Goal: Transaction & Acquisition: Purchase product/service

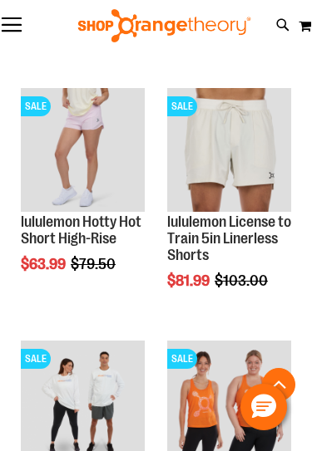
scroll to position [2223, 0]
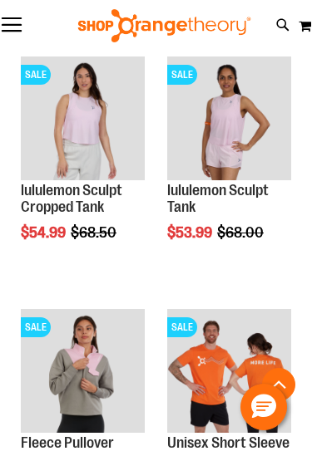
scroll to position [3288, 0]
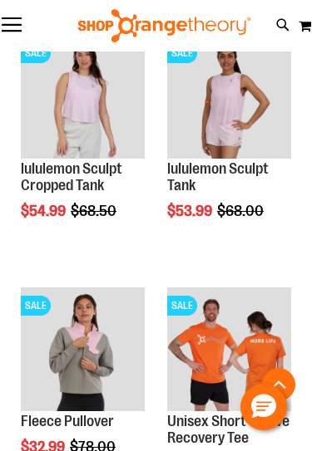
click at [220, 345] on img "product" at bounding box center [229, 350] width 124 height 124
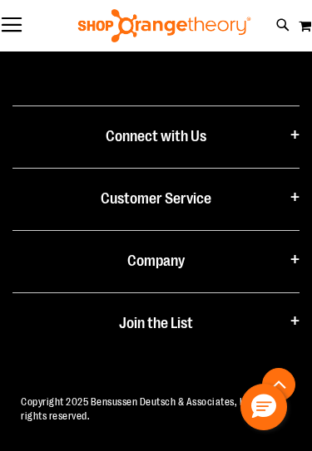
scroll to position [1892, 0]
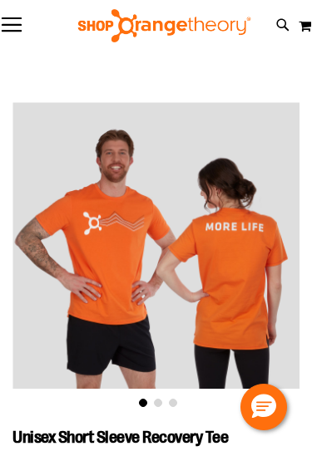
scroll to position [5, 0]
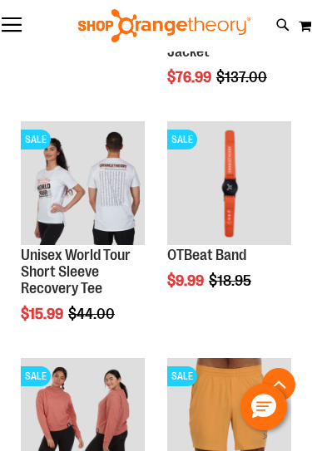
scroll to position [1826, 0]
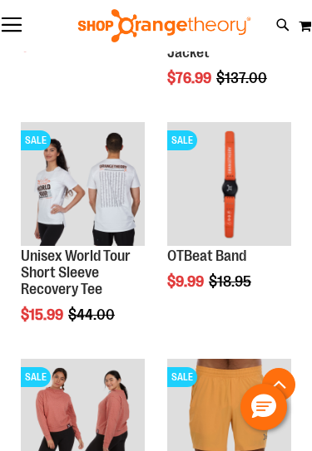
click at [245, 201] on img "product" at bounding box center [229, 184] width 124 height 124
click at [210, 218] on img "product" at bounding box center [229, 184] width 124 height 124
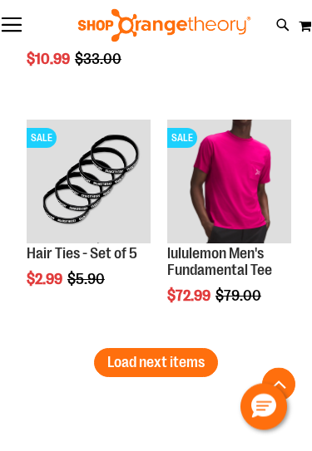
scroll to position [4240, 0]
click at [199, 363] on span "Load next items" at bounding box center [155, 362] width 97 height 17
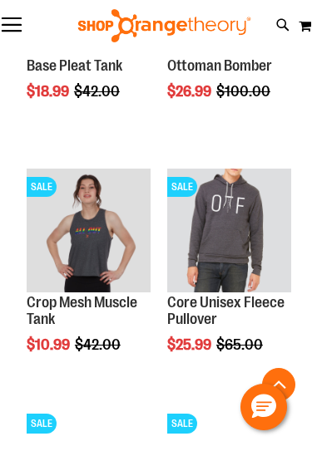
scroll to position [4898, 0]
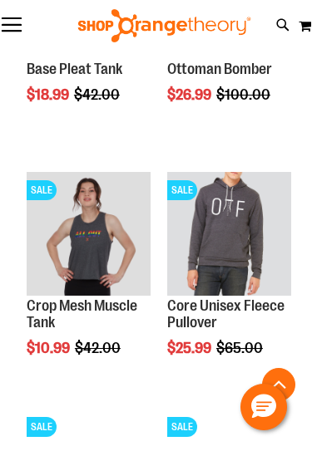
click at [125, 254] on img "product" at bounding box center [89, 234] width 124 height 124
click at [101, 248] on img "product" at bounding box center [89, 234] width 124 height 124
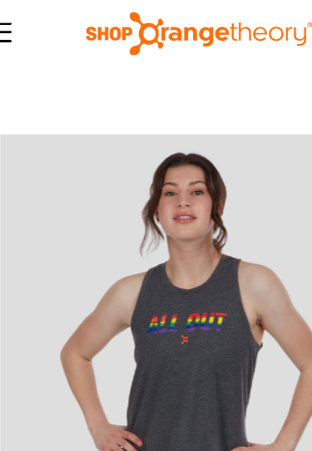
scroll to position [0, 12]
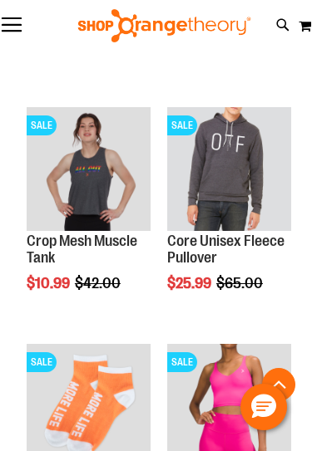
scroll to position [701, 0]
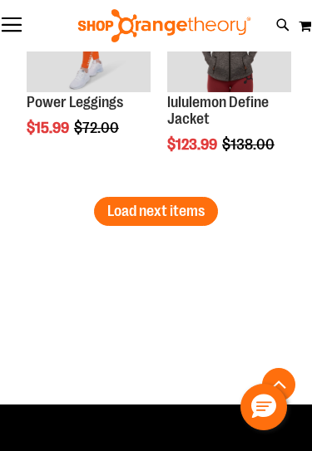
scroll to position [4378, 0]
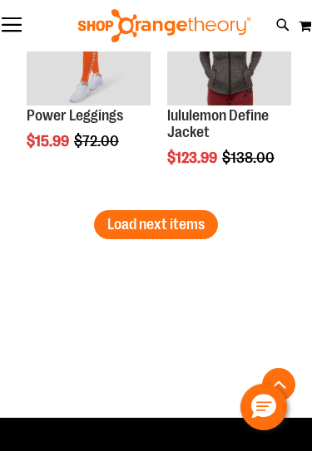
click at [205, 233] on button "Load next items" at bounding box center [156, 224] width 124 height 29
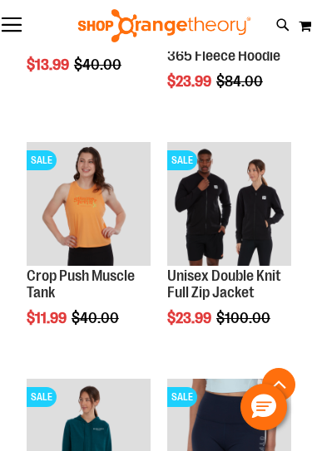
scroll to position [3264, 0]
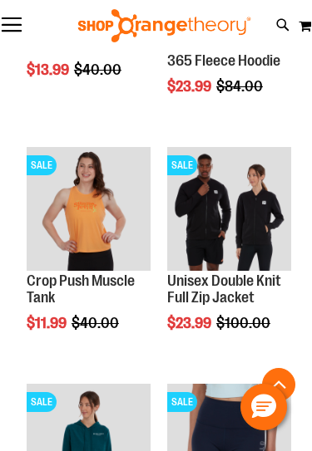
click at [116, 240] on img "product" at bounding box center [89, 209] width 124 height 124
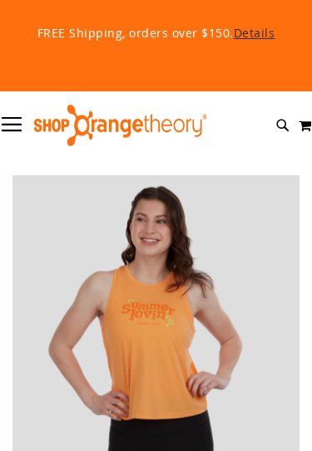
click at [106, 229] on img at bounding box center [155, 318] width 287 height 287
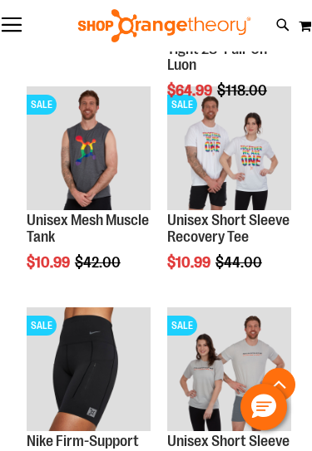
scroll to position [2224, 0]
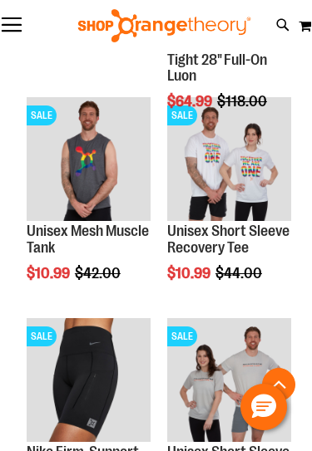
click at [105, 189] on img "product" at bounding box center [89, 159] width 124 height 124
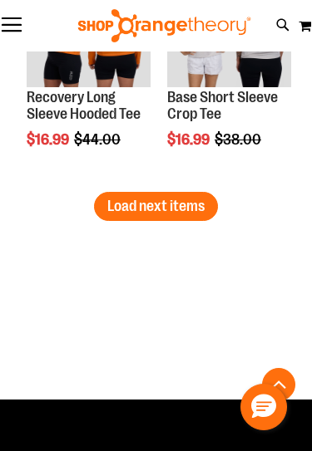
scroll to position [4375, 0]
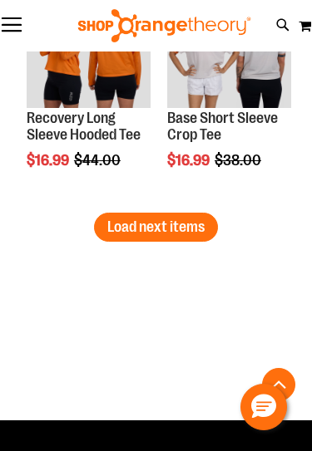
click at [200, 221] on span "Load next items" at bounding box center [155, 227] width 97 height 17
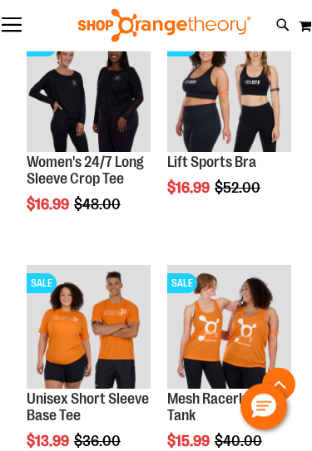
scroll to position [5042, 0]
click at [116, 348] on img "product" at bounding box center [89, 327] width 124 height 124
click at [81, 343] on img "product" at bounding box center [89, 327] width 124 height 124
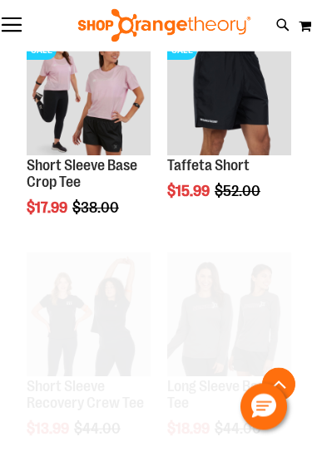
scroll to position [1405, 0]
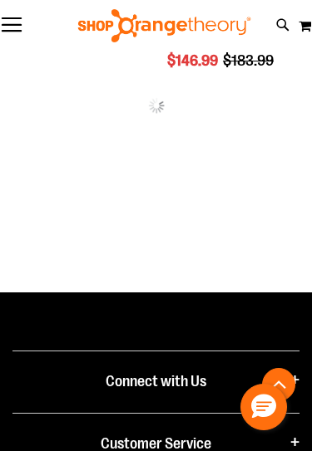
scroll to position [2928, 0]
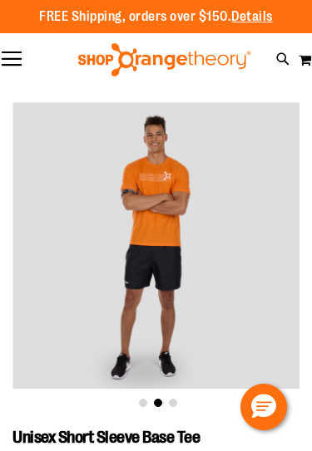
click at [288, 27] on div "FREE Shipping, orders over $150. Details To order the Spring Dri Tri event bund…" at bounding box center [156, 16] width 312 height 33
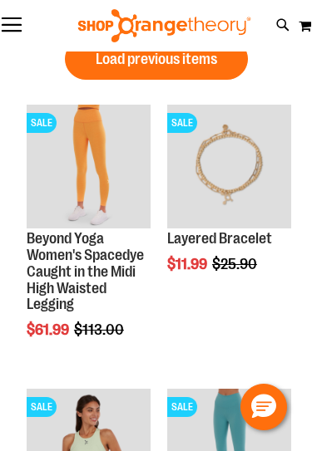
scroll to position [228, 0]
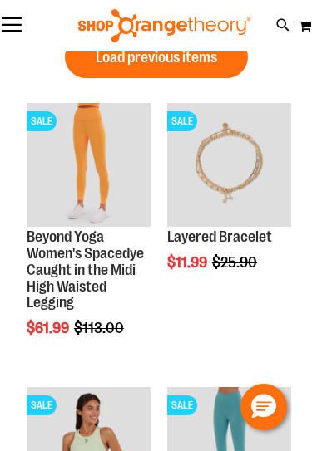
click at [228, 178] on img "product" at bounding box center [229, 165] width 124 height 124
click at [246, 166] on img "product" at bounding box center [229, 165] width 124 height 124
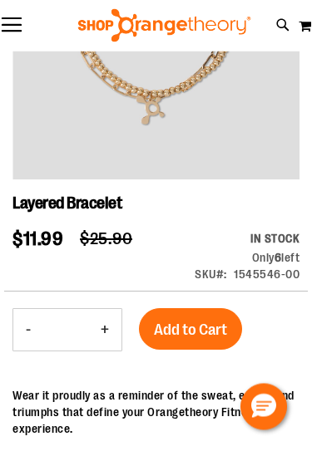
click at [211, 328] on span "Add to Cart" at bounding box center [190, 331] width 73 height 18
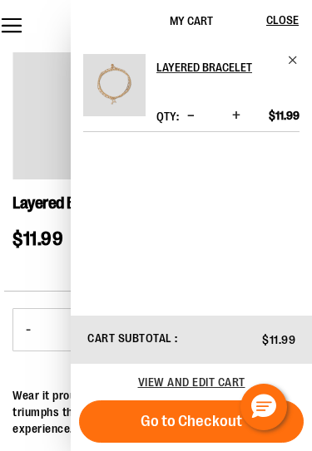
click at [283, 24] on span "Close" at bounding box center [282, 19] width 32 height 13
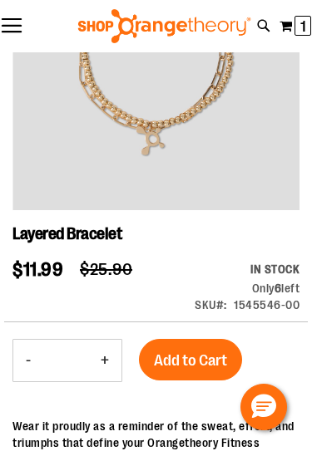
scroll to position [118, 0]
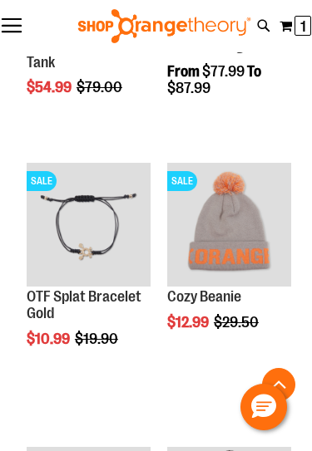
scroll to position [738, 0]
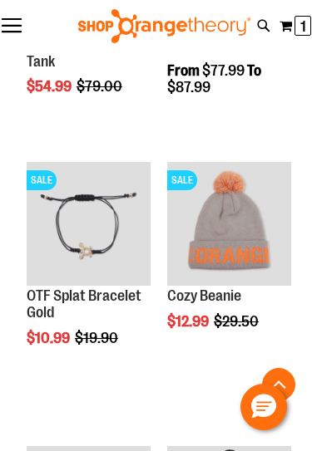
click at [99, 238] on img "product" at bounding box center [89, 224] width 124 height 124
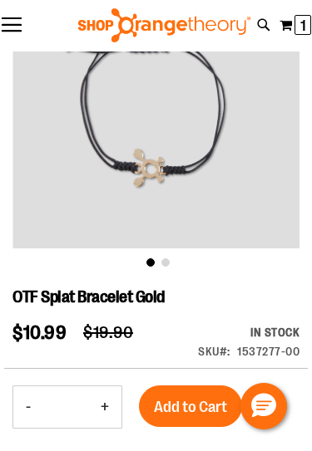
scroll to position [155, 0]
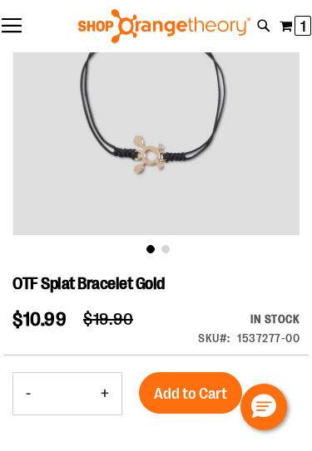
click at [195, 395] on span "Add to Cart" at bounding box center [190, 394] width 73 height 18
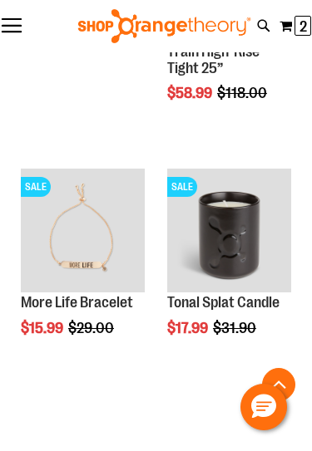
scroll to position [1843, 0]
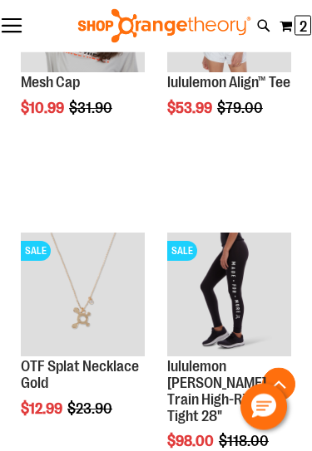
scroll to position [1184, 0]
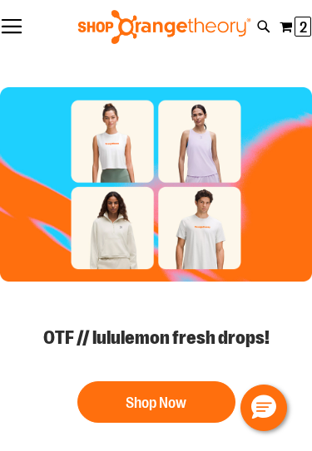
click at [180, 407] on button "Shop Now" at bounding box center [156, 402] width 158 height 42
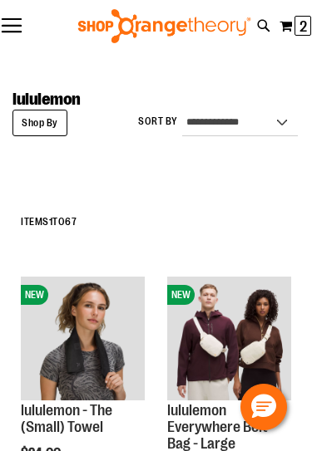
scroll to position [10, 0]
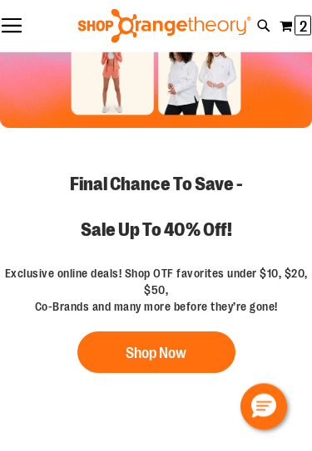
click at [169, 353] on button "Shop Now" at bounding box center [156, 354] width 158 height 42
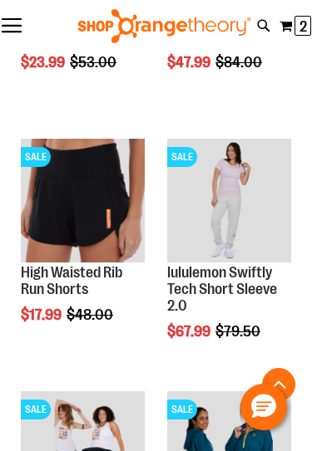
scroll to position [910, 0]
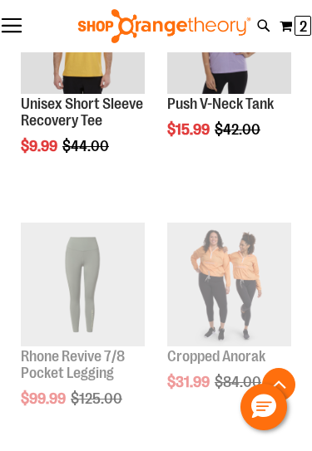
scroll to position [1585, 0]
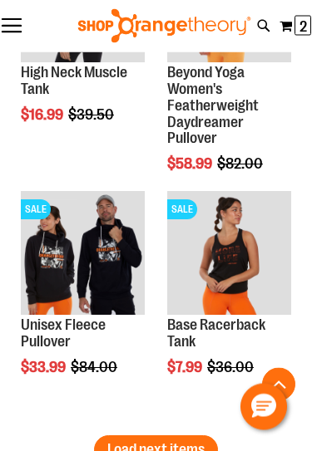
scroll to position [4406, 0]
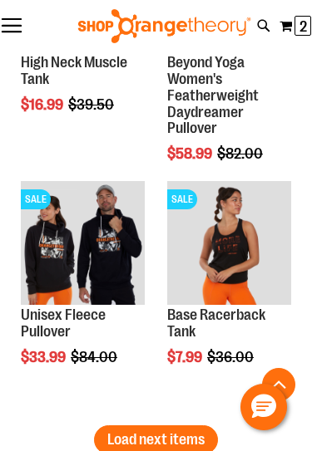
click at [184, 439] on span "Load next items" at bounding box center [155, 440] width 97 height 17
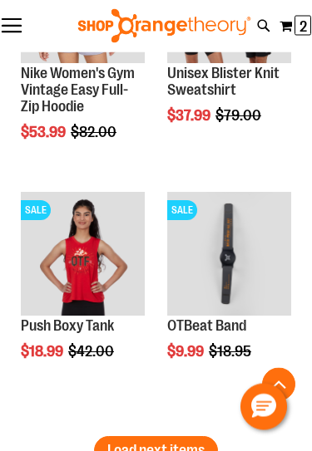
scroll to position [5912, 0]
click at [238, 257] on img "product" at bounding box center [229, 254] width 124 height 124
click at [239, 249] on img "product" at bounding box center [229, 254] width 124 height 124
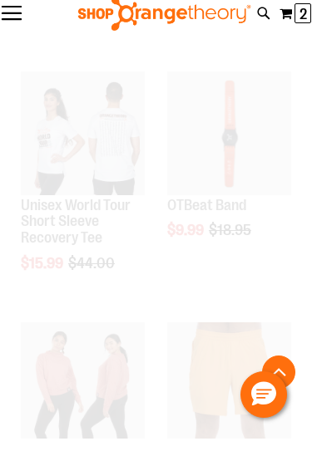
scroll to position [1879, 0]
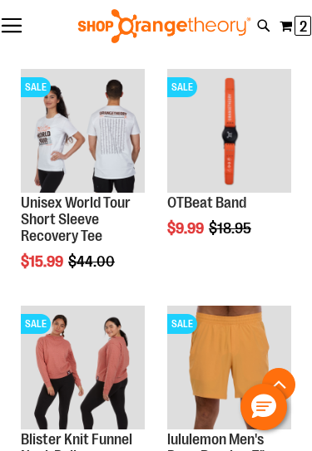
click at [228, 144] on img "product" at bounding box center [229, 131] width 124 height 124
click at [236, 150] on img "product" at bounding box center [229, 131] width 124 height 124
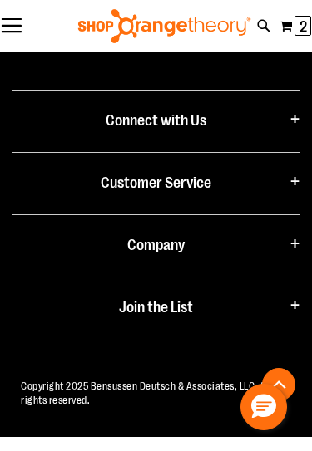
scroll to position [1867, 0]
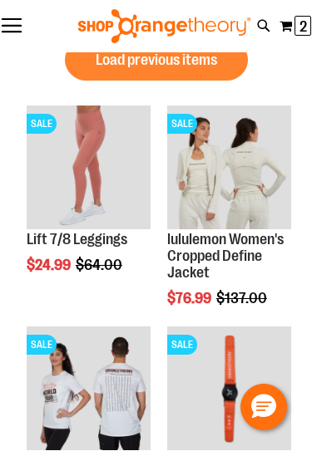
scroll to position [268, 0]
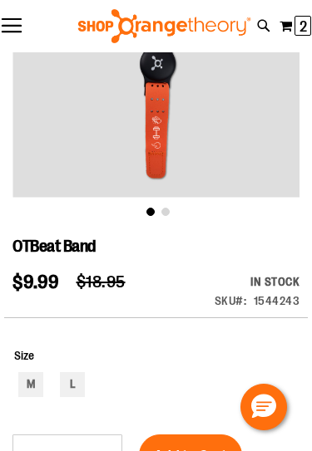
scroll to position [236, 0]
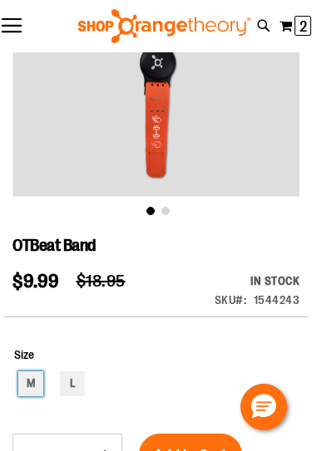
click at [42, 397] on div "M" at bounding box center [30, 384] width 25 height 25
type input "***"
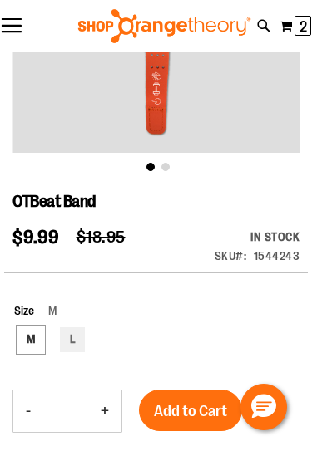
click at [204, 449] on div "Add to Cart" at bounding box center [190, 421] width 103 height 62
click at [207, 410] on span "Add to Cart" at bounding box center [190, 411] width 73 height 18
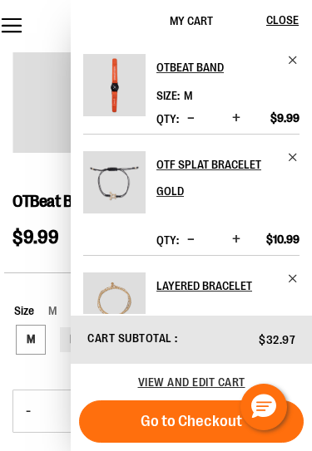
click at [185, 298] on h2 "Layered Bracelet" at bounding box center [220, 286] width 129 height 27
click at [43, 305] on span "M" at bounding box center [45, 310] width 22 height 13
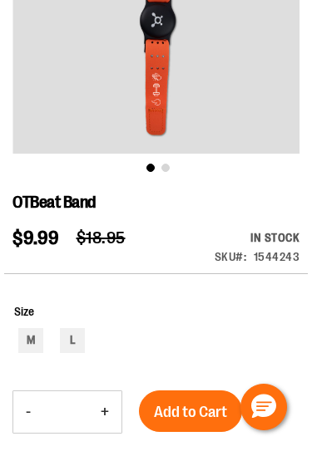
scroll to position [236, 0]
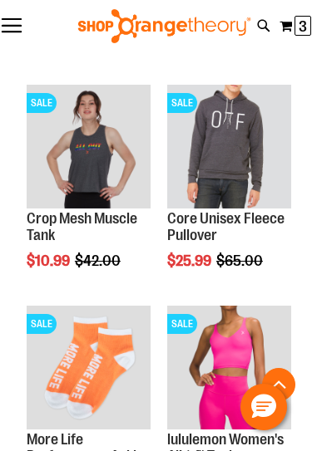
scroll to position [3345, 0]
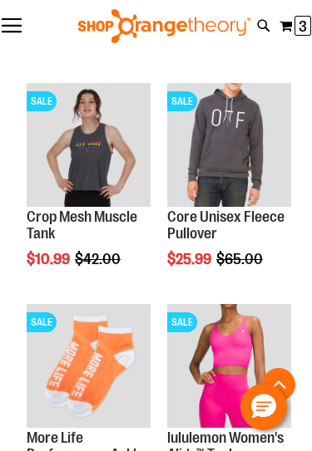
click at [115, 168] on img "product" at bounding box center [89, 145] width 124 height 124
click at [126, 332] on button "Add to Cart" at bounding box center [88, 323] width 183 height 42
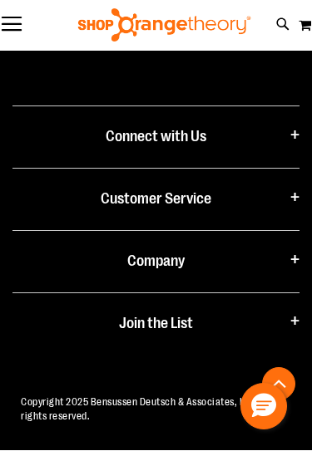
scroll to position [2252, 0]
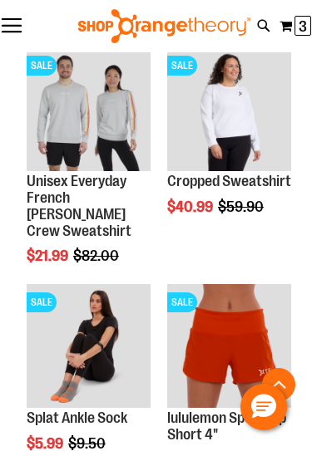
scroll to position [1708, 0]
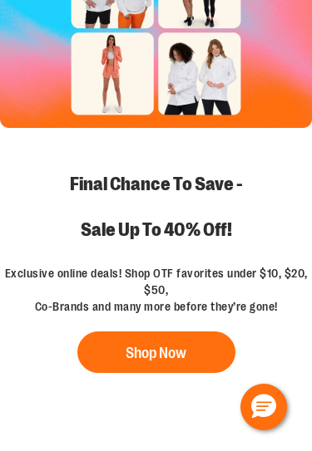
scroll to position [153, 0]
click at [191, 350] on button "Shop Now" at bounding box center [156, 353] width 158 height 42
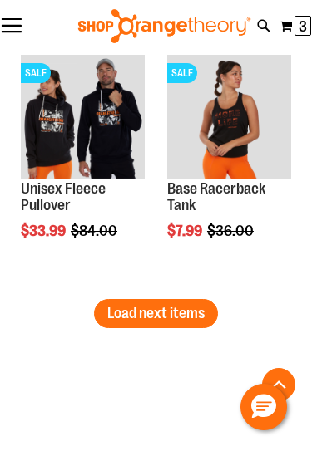
scroll to position [4542, 0]
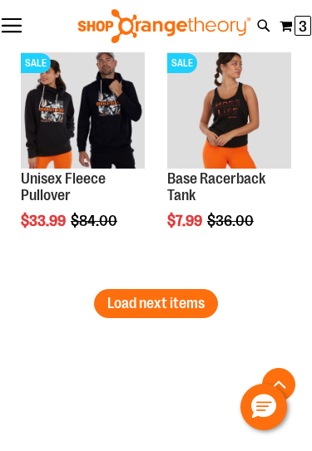
click at [198, 305] on span "Load next items" at bounding box center [155, 303] width 97 height 17
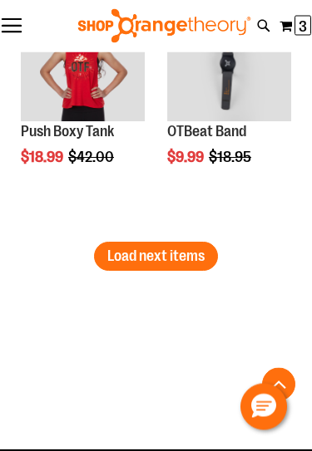
scroll to position [6106, 0]
click at [196, 258] on span "Load next items" at bounding box center [155, 256] width 97 height 17
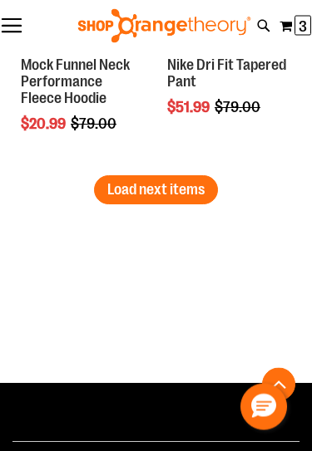
scroll to position [7689, 0]
click at [182, 190] on span "Load next items" at bounding box center [155, 189] width 97 height 17
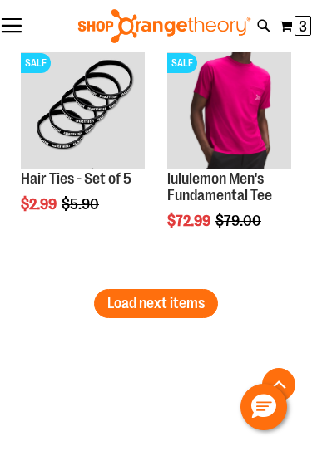
scroll to position [9089, 0]
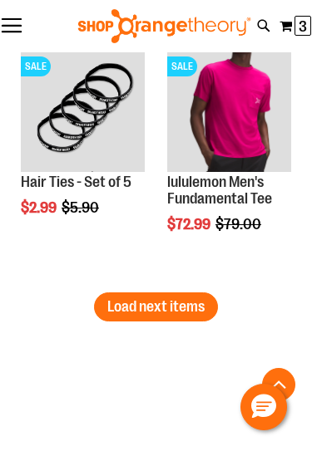
click at [189, 296] on button "Load next items" at bounding box center [156, 307] width 124 height 29
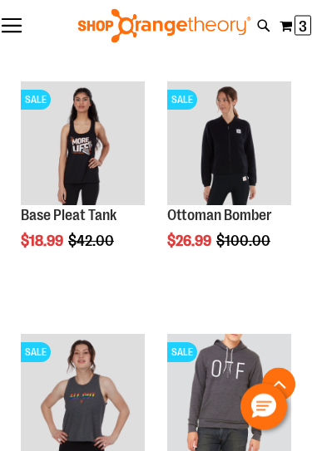
scroll to position [9561, 0]
click at [96, 397] on img "product" at bounding box center [83, 396] width 124 height 124
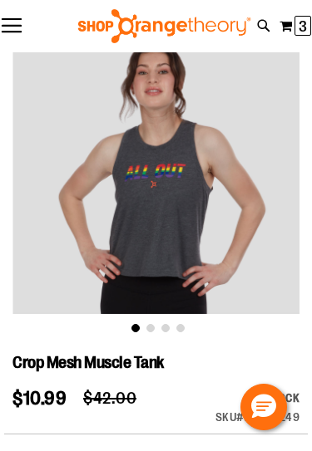
scroll to position [74, 0]
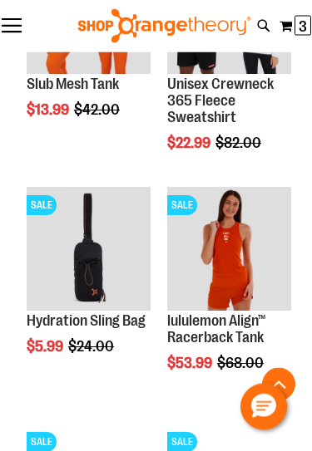
scroll to position [2751, 0]
click at [109, 270] on img "product" at bounding box center [89, 249] width 124 height 124
click at [81, 272] on img "product" at bounding box center [89, 249] width 124 height 124
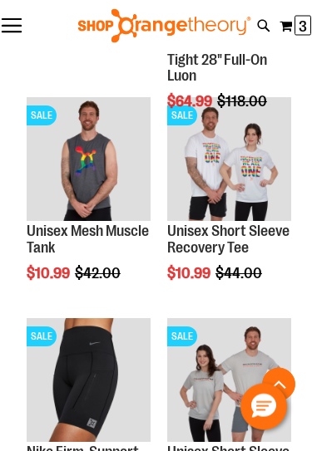
scroll to position [2226, 0]
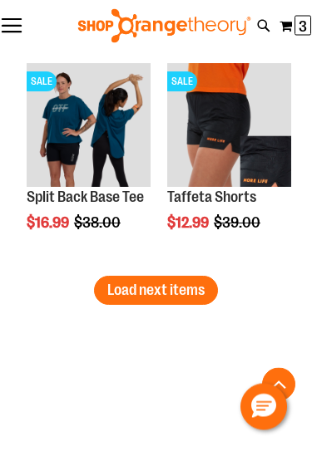
scroll to position [4028, 0]
click at [192, 293] on span "Load next items" at bounding box center [155, 290] width 97 height 17
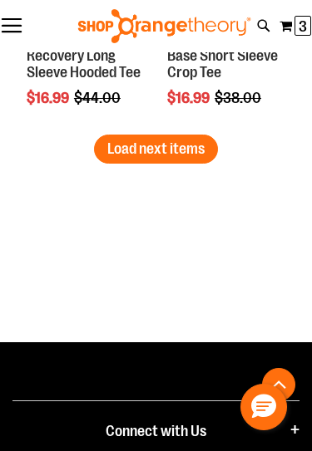
scroll to position [5490, 0]
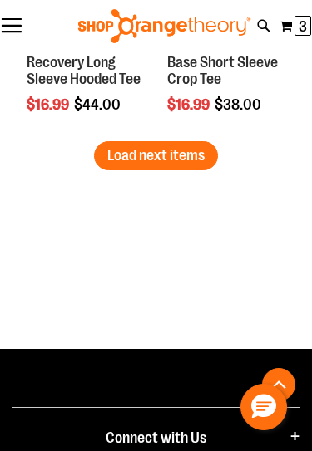
click at [199, 157] on span "Load next items" at bounding box center [155, 155] width 97 height 17
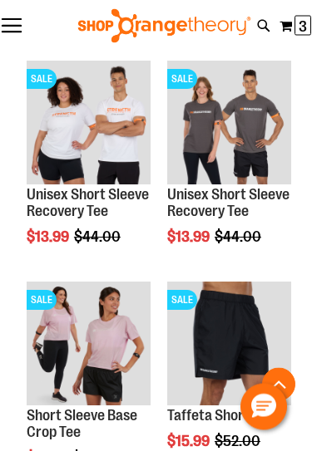
scroll to position [6464, 0]
click at [96, 138] on img "product" at bounding box center [89, 123] width 124 height 124
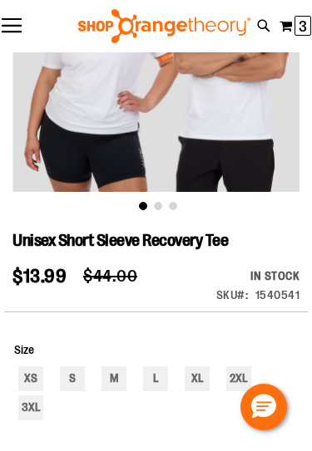
scroll to position [207, 0]
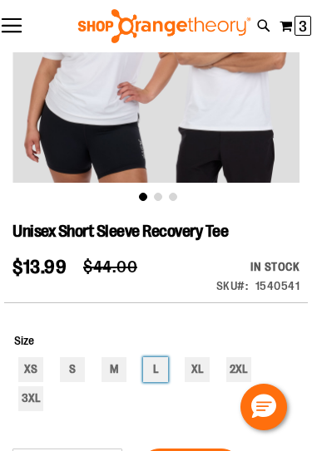
click at [163, 368] on div "L" at bounding box center [155, 370] width 25 height 25
type input "***"
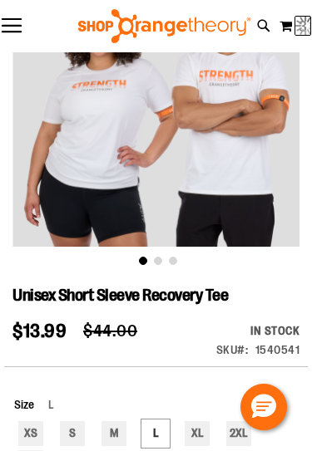
scroll to position [0, 0]
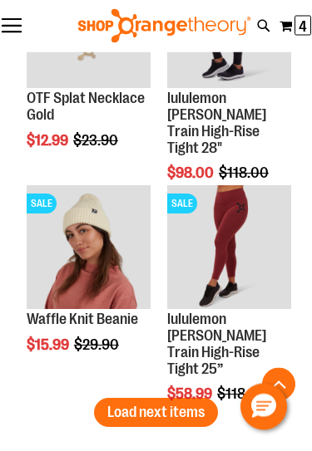
scroll to position [3907, 0]
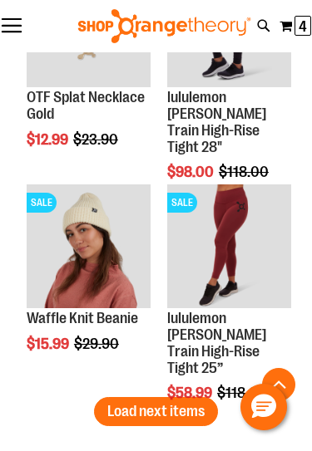
click at [181, 418] on span "Load next items" at bounding box center [155, 411] width 97 height 17
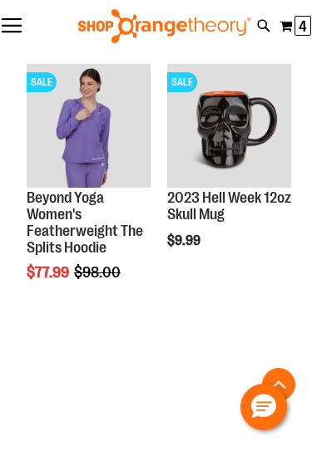
scroll to position [4646, 0]
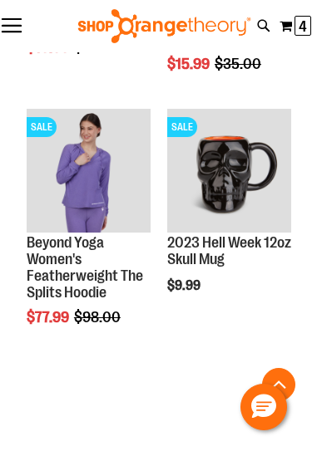
click at [298, 17] on span "4 4 items" at bounding box center [302, 26] width 17 height 20
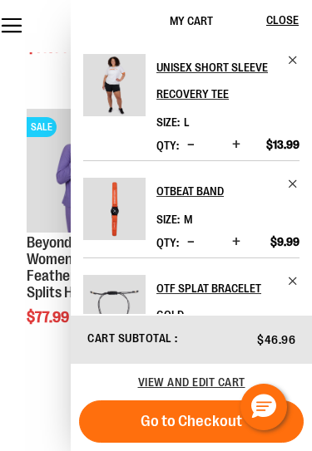
click at [298, 54] on span "Remove item" at bounding box center [293, 60] width 12 height 12
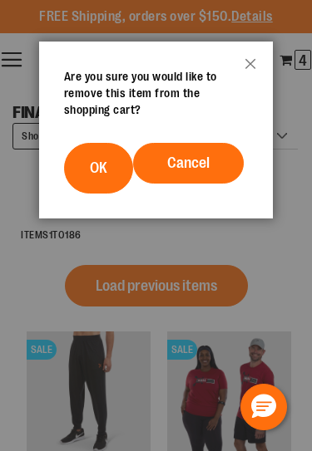
click at [114, 161] on button "OK" at bounding box center [98, 168] width 69 height 51
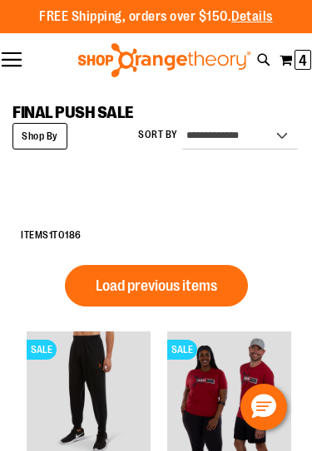
click at [303, 67] on span "4" at bounding box center [302, 60] width 8 height 17
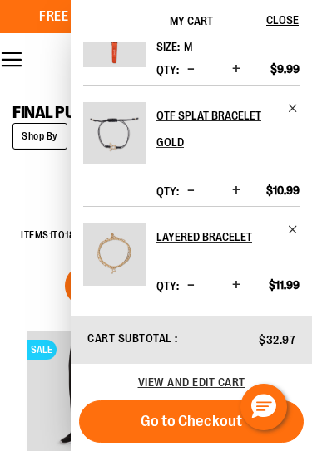
scroll to position [50, 0]
click at [130, 141] on img "Product" at bounding box center [114, 133] width 62 height 62
click at [134, 130] on img "Product" at bounding box center [114, 133] width 62 height 62
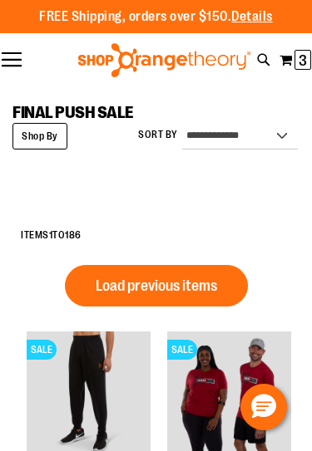
click at [303, 57] on span "3" at bounding box center [302, 60] width 8 height 17
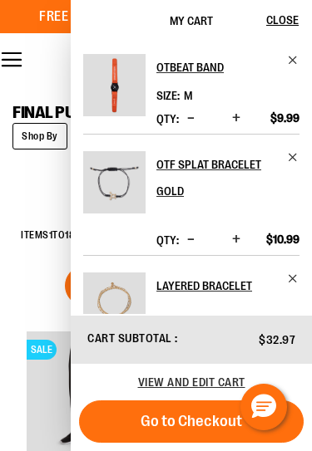
click at [130, 81] on img "Product" at bounding box center [114, 85] width 62 height 62
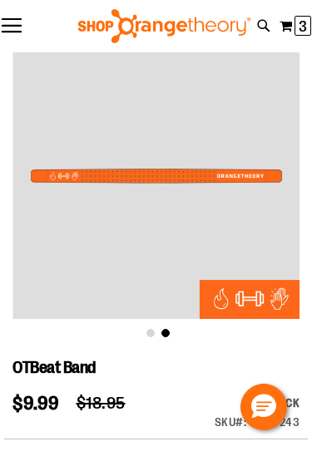
scroll to position [70, 0]
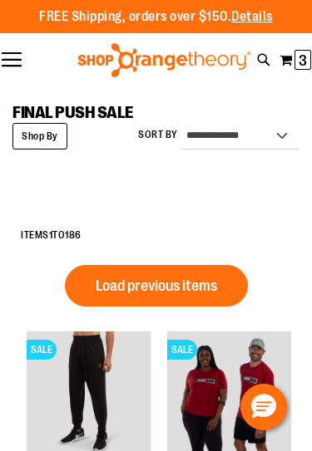
click at [300, 62] on span "3" at bounding box center [302, 60] width 8 height 17
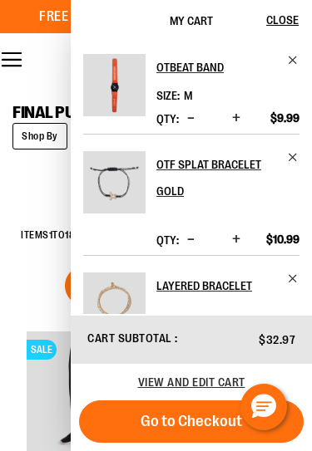
click at [116, 113] on img "Product" at bounding box center [114, 85] width 62 height 62
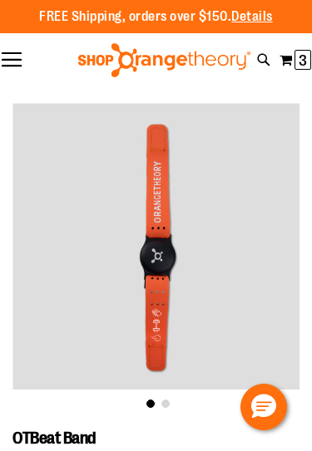
click at [298, 66] on span "3" at bounding box center [302, 60] width 8 height 17
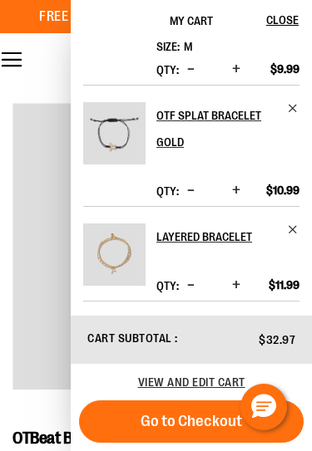
scroll to position [51, 0]
click at [193, 421] on span "Go to Checkout" at bounding box center [191, 421] width 101 height 18
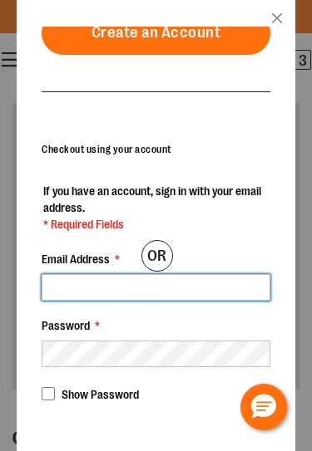
scroll to position [173, 0]
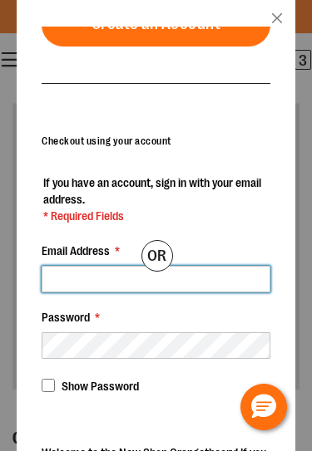
click at [231, 266] on input "Email Address *" at bounding box center [156, 279] width 229 height 27
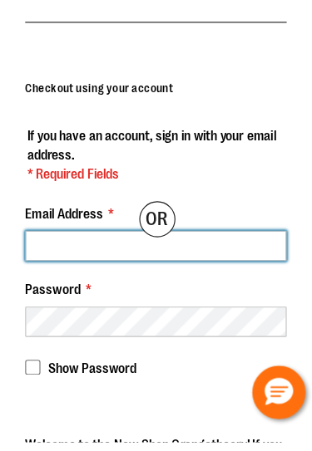
click at [203, 266] on input "Email Address *" at bounding box center [156, 279] width 229 height 27
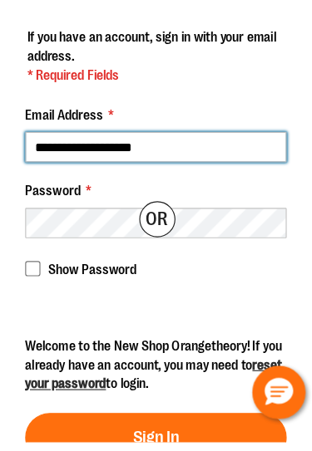
scroll to position [263, 0]
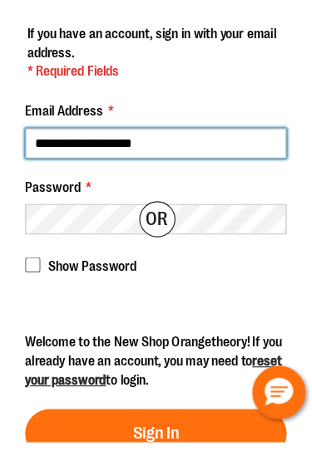
type input "**********"
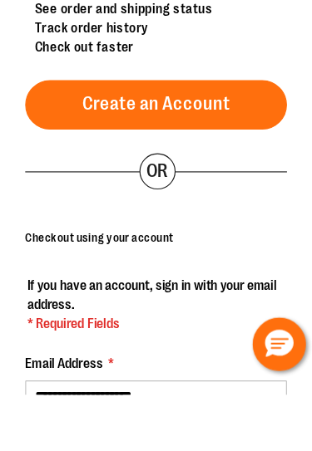
scroll to position [0, 0]
click at [200, 176] on link "Create an Account" at bounding box center [156, 197] width 229 height 43
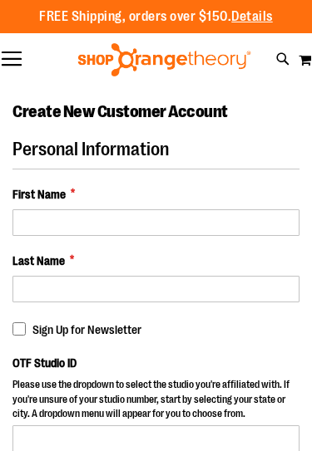
select select "***"
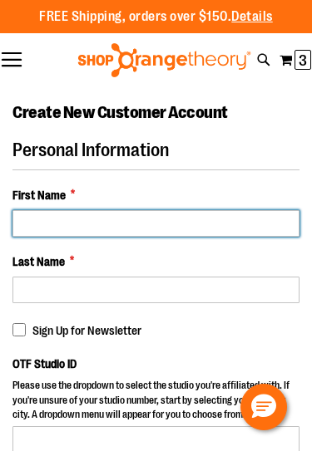
click at [239, 233] on input "First Name *" at bounding box center [155, 223] width 287 height 27
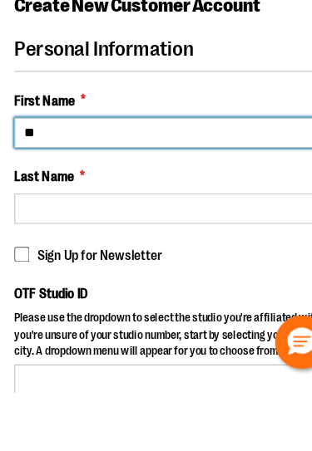
type input "**"
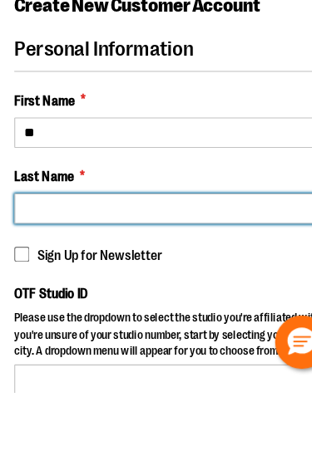
click at [213, 277] on input "Last Name *" at bounding box center [155, 290] width 287 height 27
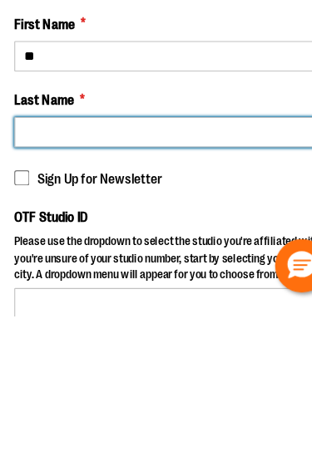
type input "*"
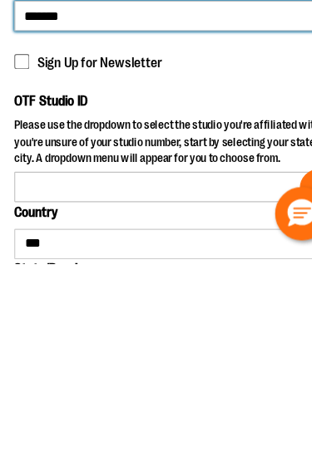
scroll to position [57, 0]
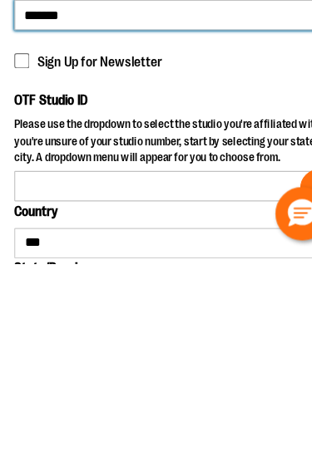
type input "******"
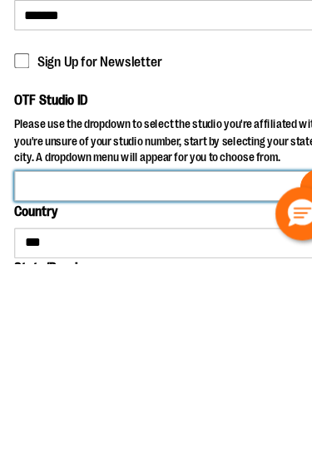
click at [161, 370] on input "OTF Studio ID" at bounding box center [155, 383] width 287 height 27
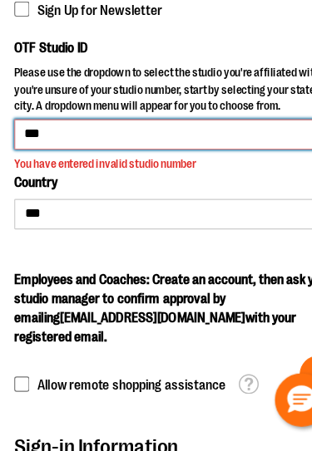
click at [241, 161] on input "***" at bounding box center [155, 174] width 287 height 27
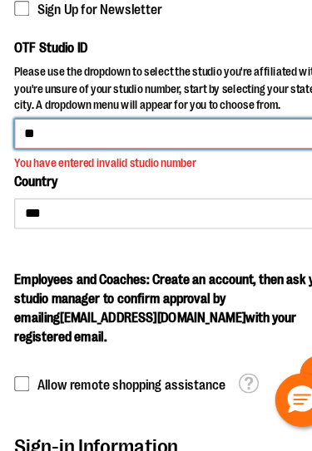
type input "*"
click at [251, 161] on input "OTF Studio ID" at bounding box center [155, 174] width 287 height 27
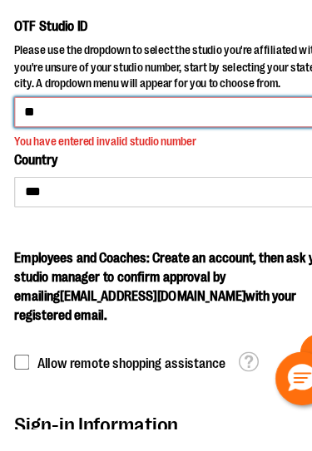
type input "*"
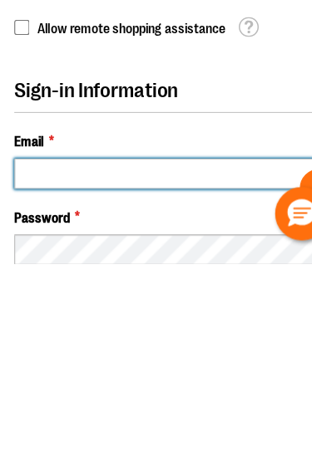
click at [211, 359] on input "Email *" at bounding box center [155, 372] width 287 height 27
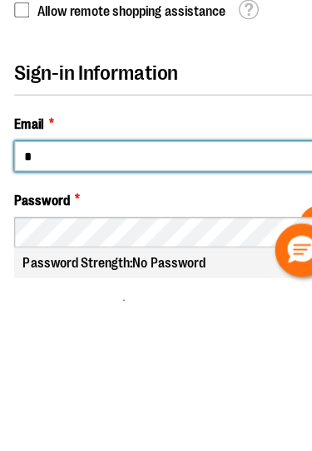
type input "**"
type input "**********"
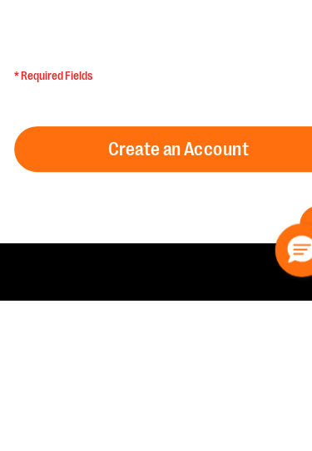
scroll to position [815, 0]
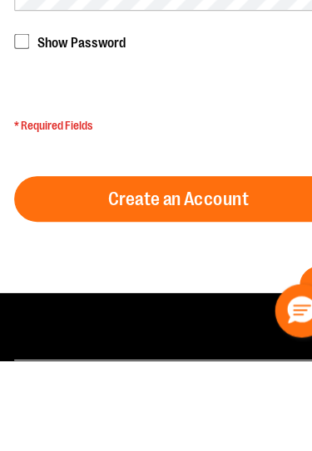
click at [179, 289] on button "Create an Account" at bounding box center [155, 309] width 287 height 40
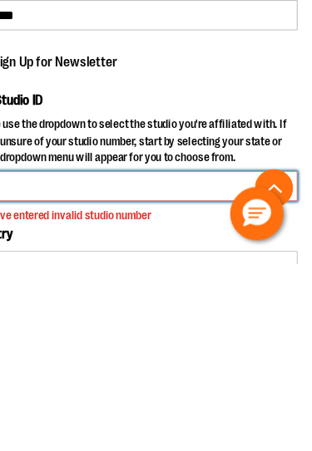
scroll to position [57, 0]
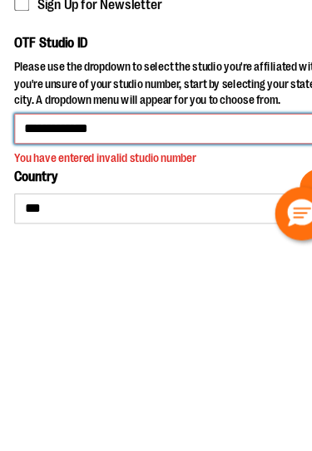
scroll to position [117, 0]
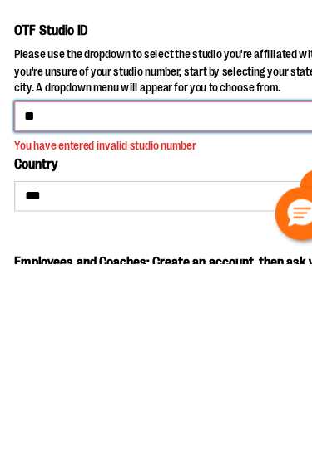
type input "*"
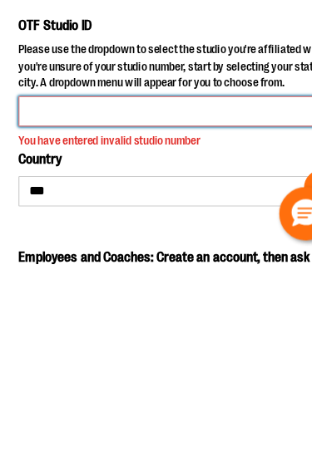
scroll to position [123, 0]
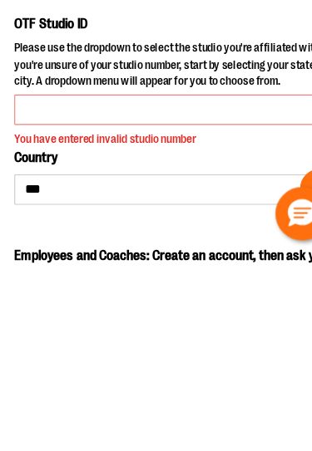
click at [63, 233] on label "OTF Studio ID" at bounding box center [44, 241] width 64 height 17
click at [63, 303] on input "OTF Studio ID" at bounding box center [155, 316] width 287 height 27
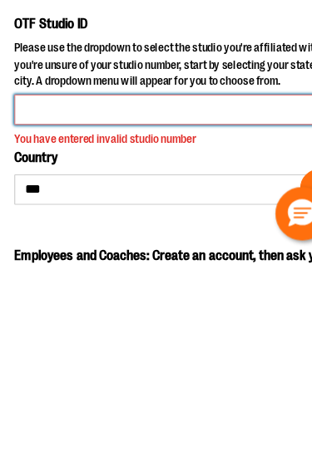
click at [102, 303] on input "OTF Studio ID" at bounding box center [155, 316] width 287 height 27
click at [148, 303] on input "OTF Studio ID" at bounding box center [155, 316] width 287 height 27
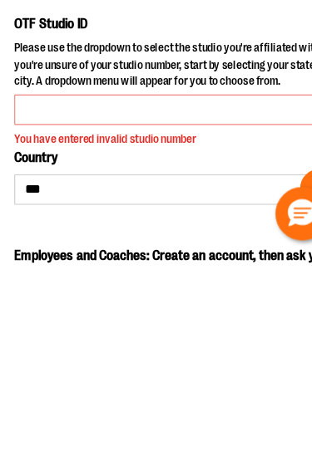
click at [151, 336] on div "You have entered invalid studio number" at bounding box center [155, 343] width 287 height 14
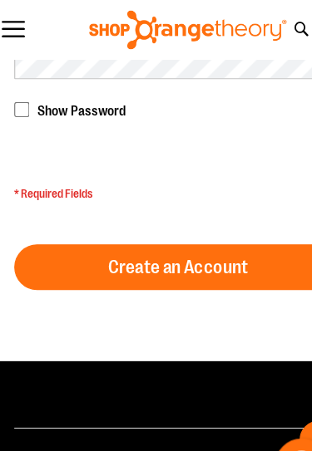
click at [205, 235] on span "Create an Account" at bounding box center [156, 233] width 122 height 18
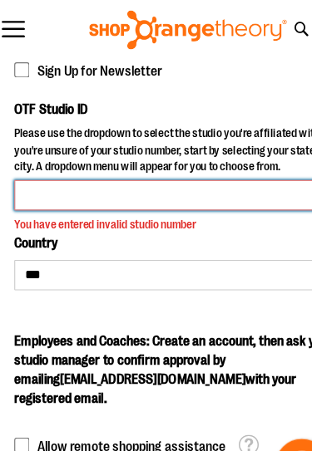
scroll to position [199, 0]
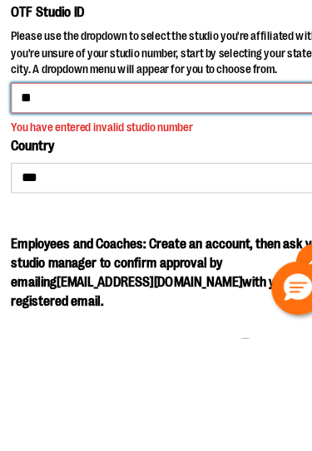
type input "*"
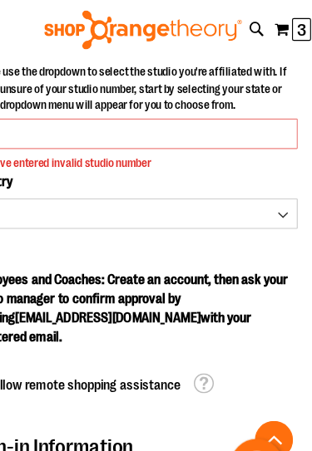
click at [243, 70] on p "Please use the dropdown to select the studio you're affiliated with. If you're …" at bounding box center [155, 80] width 287 height 47
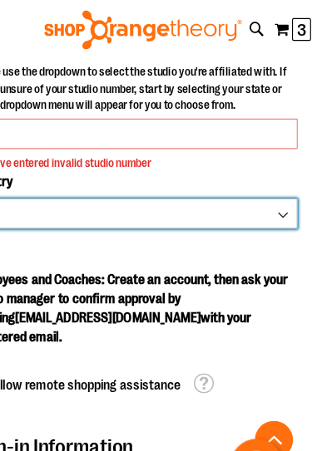
click at [252, 189] on select "*** *** ******* *** *** *** ** *** *** *** *** *** *** *** *** *** *** *** *** …" at bounding box center [155, 187] width 287 height 27
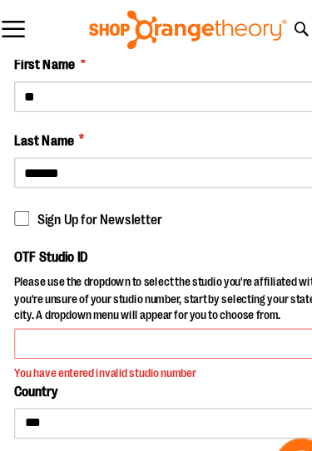
scroll to position [140, 0]
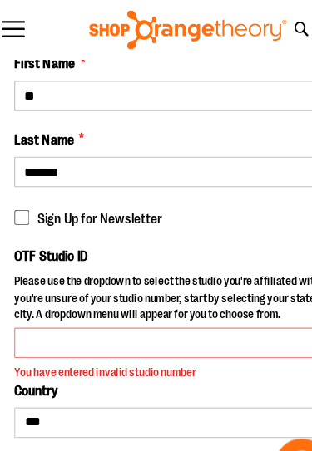
click at [185, 263] on p "Please use the dropdown to select the studio you're affiliated with. If you're …" at bounding box center [155, 262] width 287 height 47
click at [185, 259] on p "Please use the dropdown to select the studio you're affiliated with. If you're …" at bounding box center [155, 262] width 287 height 47
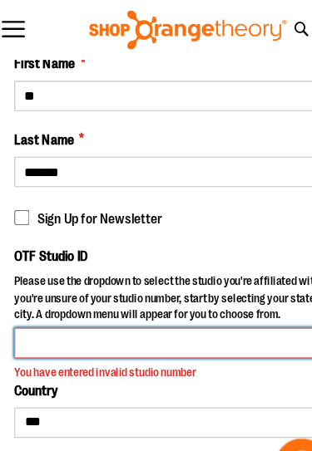
click at [171, 287] on input "OTF Studio ID" at bounding box center [155, 300] width 287 height 27
